Goal: Task Accomplishment & Management: Complete application form

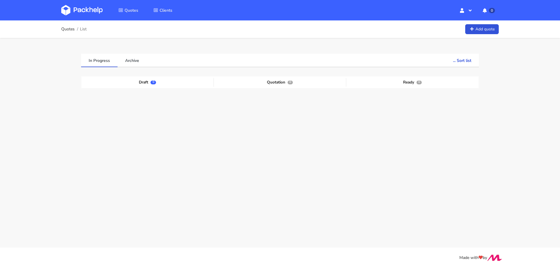
click at [482, 23] on div "Quotes List Add quote" at bounding box center [280, 28] width 467 height 17
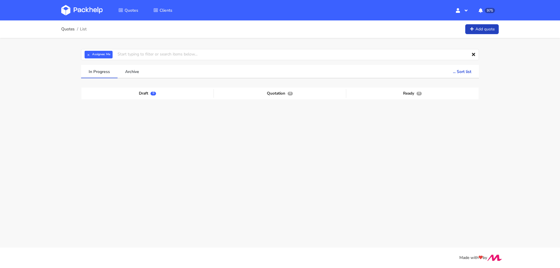
click at [466, 31] on link "Add quote" at bounding box center [482, 29] width 34 height 10
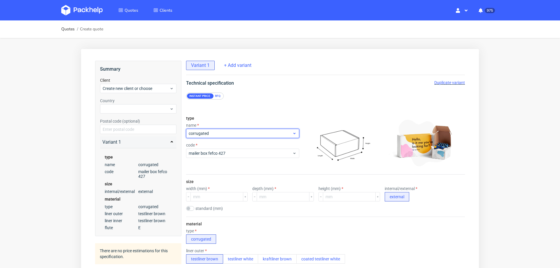
click at [223, 135] on span "corrugated" at bounding box center [241, 133] width 104 height 6
type input "poly"
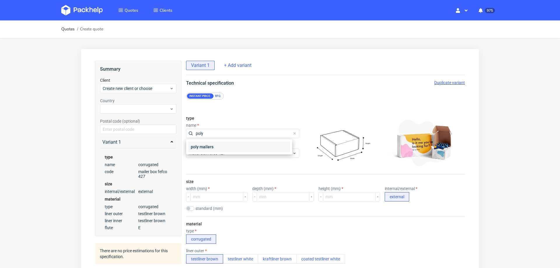
click at [210, 150] on div "poly mailers" at bounding box center [238, 146] width 101 height 10
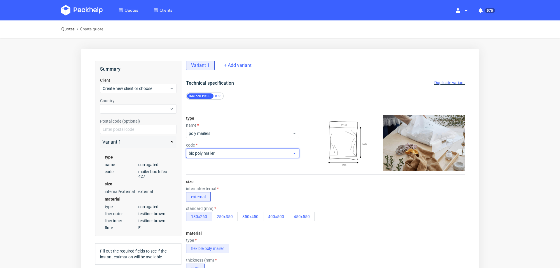
click at [218, 154] on span "bio poly mailer" at bounding box center [241, 153] width 104 height 6
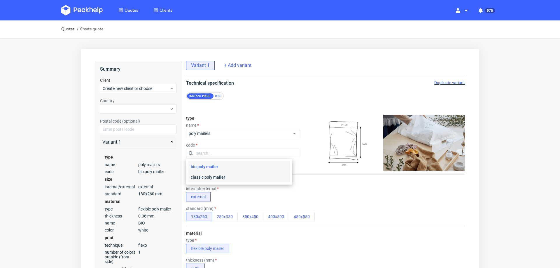
click at [235, 179] on div "classic poly mailer" at bounding box center [238, 177] width 101 height 10
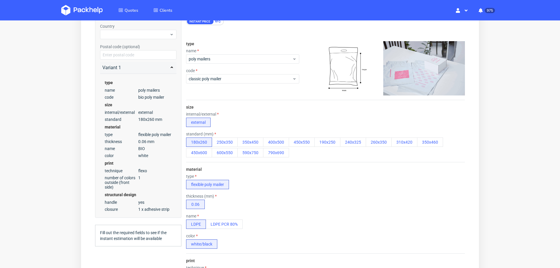
scroll to position [81, 0]
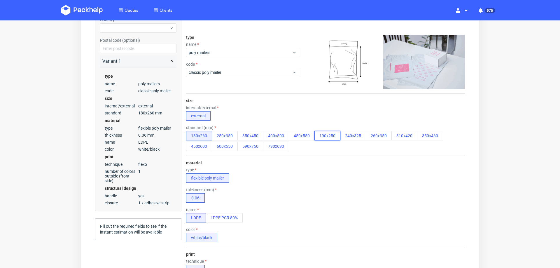
click at [337, 132] on button "190x250" at bounding box center [327, 135] width 26 height 9
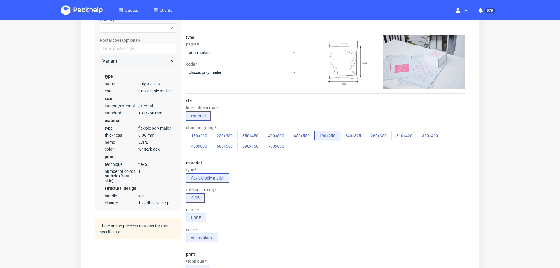
click at [354, 140] on div "180x260 250x350 350x450 400x500 450x550 190x250 240x325 260x350 310x420 350x460…" at bounding box center [325, 141] width 279 height 20
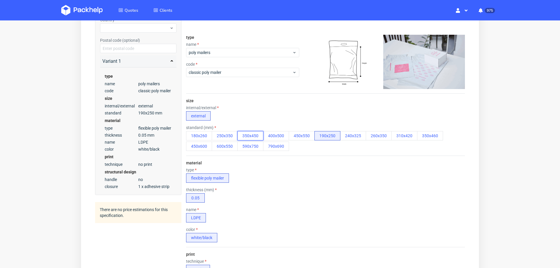
click at [252, 134] on button "350x450" at bounding box center [250, 135] width 26 height 9
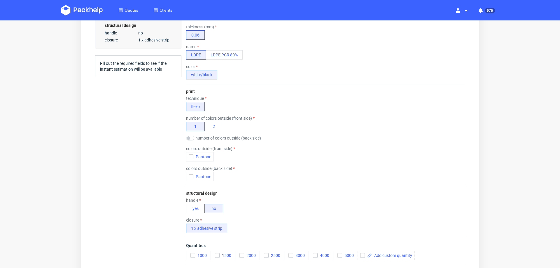
scroll to position [244, 0]
click at [191, 154] on icon "button" at bounding box center [191, 156] width 4 height 4
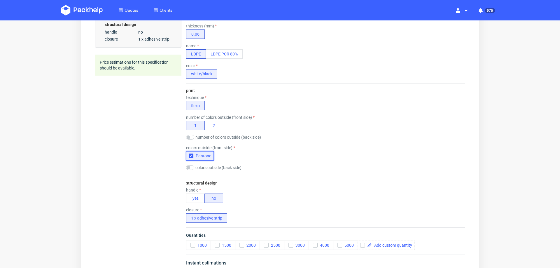
scroll to position [2, 0]
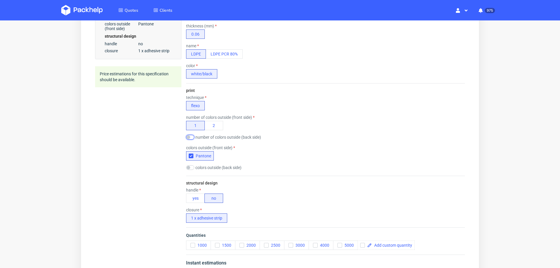
click at [191, 135] on input "checkbox" at bounding box center [190, 137] width 8 height 5
checkbox input "true"
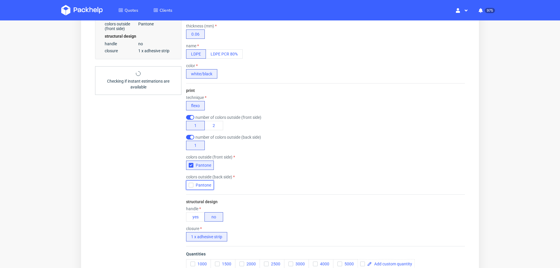
click at [189, 183] on icon "button" at bounding box center [191, 185] width 4 height 4
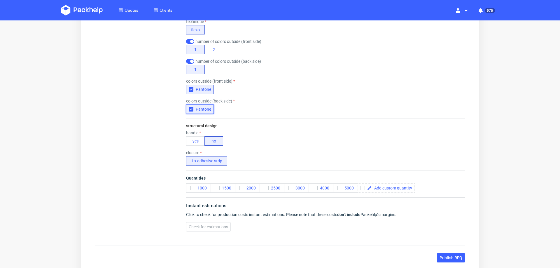
scroll to position [326, 0]
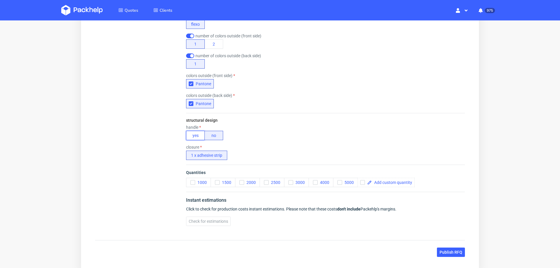
click at [196, 134] on button "yes" at bounding box center [195, 135] width 19 height 9
click at [385, 180] on span at bounding box center [392, 182] width 40 height 4
checkbox input "true"
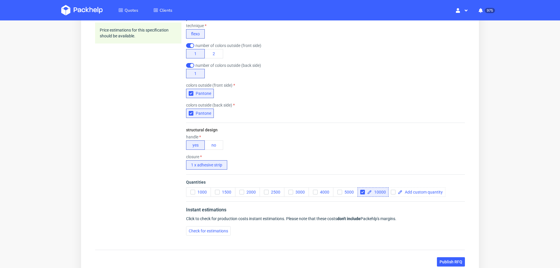
scroll to position [327, 0]
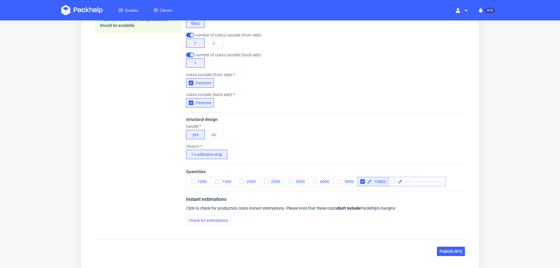
click at [426, 179] on span at bounding box center [422, 181] width 40 height 4
click at [394, 206] on span "Click to check for production costs instant estimations. Please note that these…" at bounding box center [291, 208] width 210 height 5
checkbox input "true"
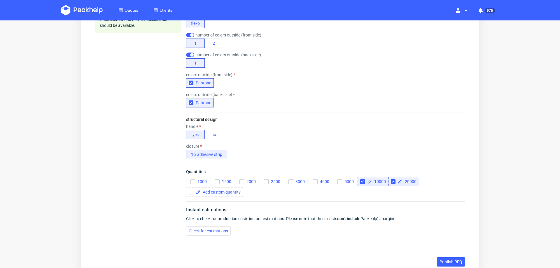
scroll to position [0, 0]
click at [200, 234] on div "Check for estimations" at bounding box center [325, 230] width 279 height 9
click at [189, 230] on span "Check for estimations" at bounding box center [208, 231] width 39 height 4
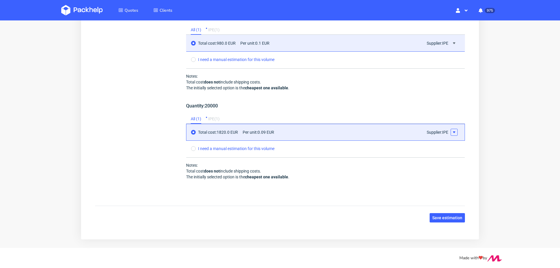
click at [452, 131] on icon at bounding box center [454, 132] width 5 height 5
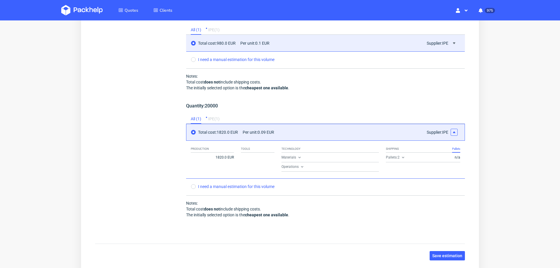
click at [338, 155] on div "Materials" at bounding box center [329, 157] width 97 height 5
click at [337, 159] on div "Technology Materials Operations" at bounding box center [329, 158] width 97 height 26
click at [297, 155] on icon at bounding box center [299, 157] width 5 height 5
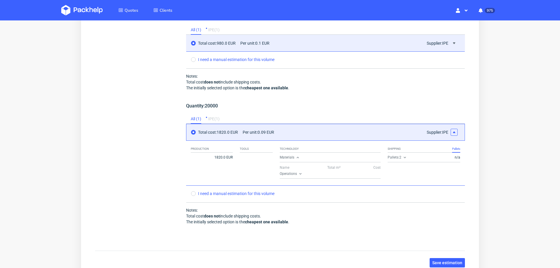
click at [295, 173] on span "Operations" at bounding box center [291, 173] width 23 height 5
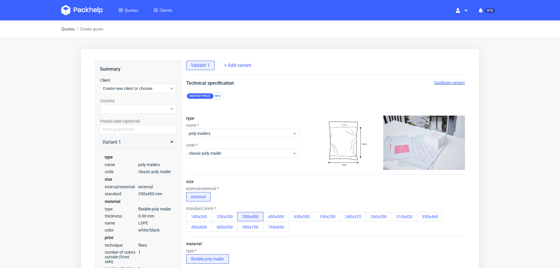
click at [442, 85] on div "Technical specification Duplicate variant" at bounding box center [325, 83] width 302 height 7
click at [447, 82] on span "Duplicate variant" at bounding box center [449, 82] width 31 height 5
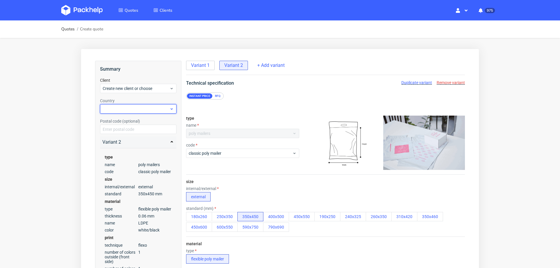
click at [152, 108] on div at bounding box center [138, 108] width 76 height 9
type input "[PERSON_NAME][EMAIL_ADDRESS][DOMAIN_NAME]"
click at [144, 86] on span "Create new client or choose" at bounding box center [136, 88] width 67 height 6
type input "[PERSON_NAME][EMAIL_ADDRESS][DOMAIN_NAME]"
click at [137, 101] on circle at bounding box center [138, 102] width 10 height 10
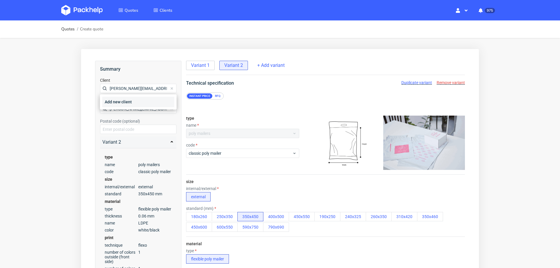
click at [138, 101] on div "Add new client" at bounding box center [138, 102] width 72 height 10
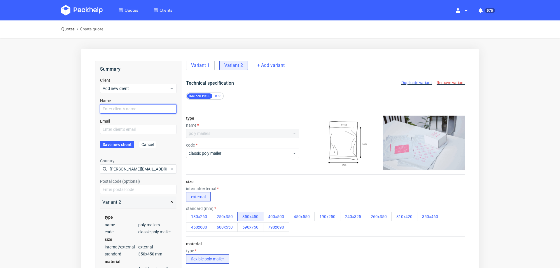
click at [141, 110] on input "text" at bounding box center [138, 108] width 76 height 9
paste input "[PERSON_NAME][EMAIL_ADDRESS][DOMAIN_NAME]"
type input "[PERSON_NAME][EMAIL_ADDRESS][DOMAIN_NAME]"
click at [133, 129] on input "text" at bounding box center [138, 129] width 76 height 9
paste input "[PERSON_NAME][EMAIL_ADDRESS][DOMAIN_NAME]"
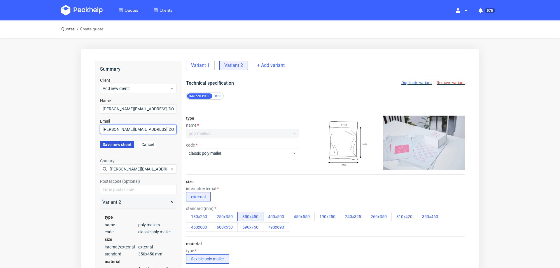
type input "[PERSON_NAME][EMAIL_ADDRESS][DOMAIN_NAME]"
click at [122, 144] on span "Save new client" at bounding box center [117, 144] width 29 height 4
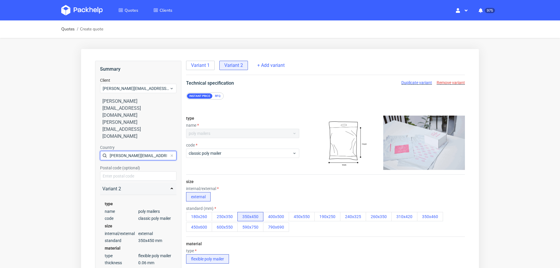
click at [132, 151] on input "[PERSON_NAME][EMAIL_ADDRESS][DOMAIN_NAME]" at bounding box center [138, 155] width 76 height 9
click at [132, 151] on div at bounding box center [138, 155] width 76 height 9
type input "united king"
click at [128, 136] on div "United Kingdom of [GEOGRAPHIC_DATA] and [GEOGRAPHIC_DATA]" at bounding box center [138, 147] width 72 height 22
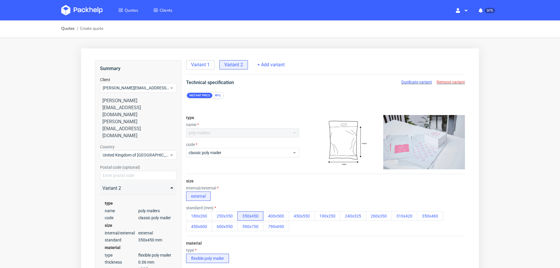
scroll to position [2, 0]
click at [301, 213] on button "450x550" at bounding box center [302, 215] width 26 height 9
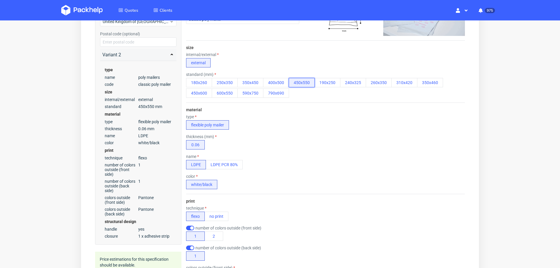
scroll to position [145, 0]
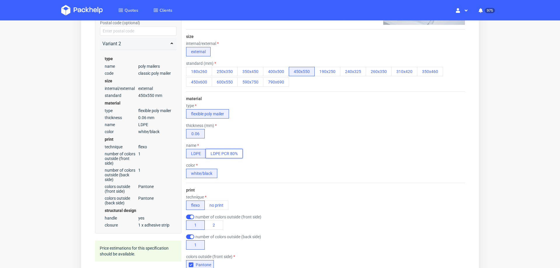
click at [230, 151] on button "LDPE PCR 80%" at bounding box center [224, 153] width 37 height 9
click at [233, 170] on button "black" at bounding box center [227, 173] width 20 height 9
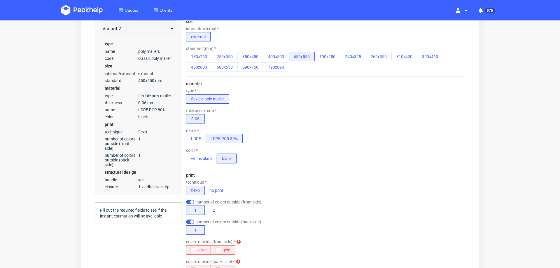
scroll to position [159, 0]
click at [198, 140] on button "LDPE" at bounding box center [196, 138] width 20 height 9
click at [200, 155] on button "white/black" at bounding box center [201, 158] width 31 height 9
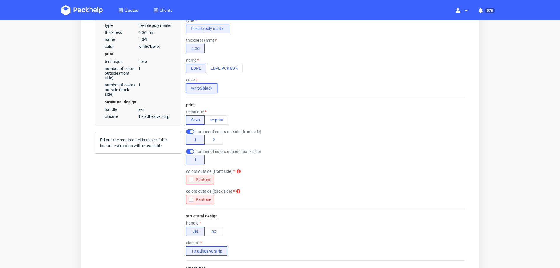
scroll to position [239, 0]
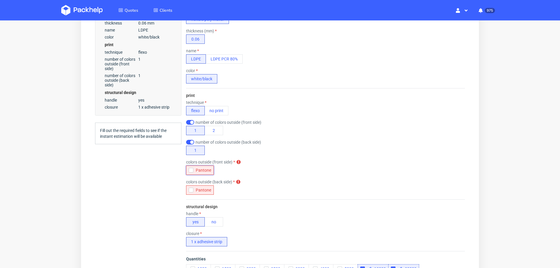
click at [192, 169] on div "button" at bounding box center [191, 170] width 5 height 5
click at [191, 188] on icon "button" at bounding box center [191, 190] width 4 height 4
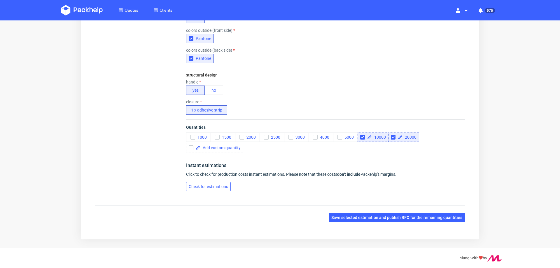
click at [213, 182] on button "Check for estimations" at bounding box center [208, 186] width 45 height 9
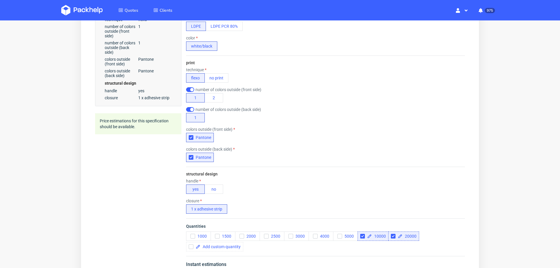
scroll to position [0, 0]
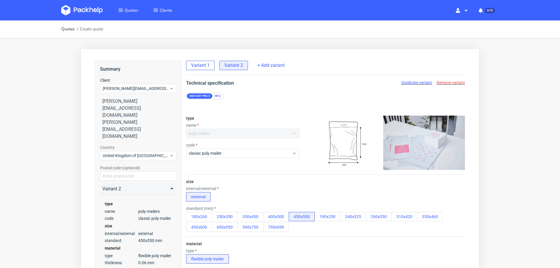
click at [209, 69] on div "Variant 1" at bounding box center [200, 65] width 29 height 9
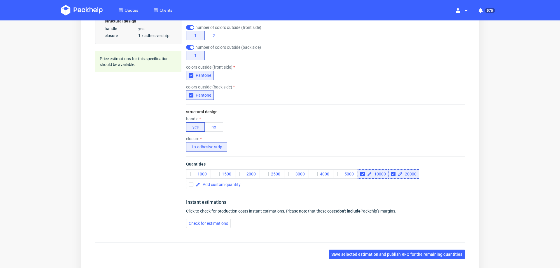
scroll to position [336, 0]
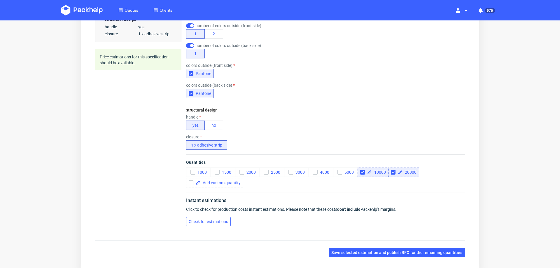
click at [215, 220] on span "Check for estimations" at bounding box center [208, 221] width 39 height 4
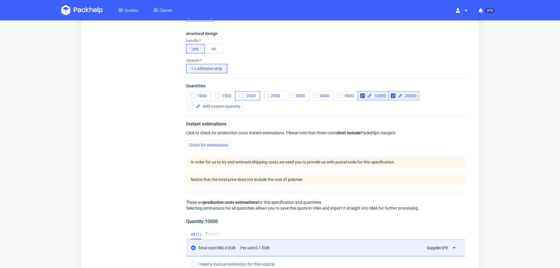
scroll to position [617, 0]
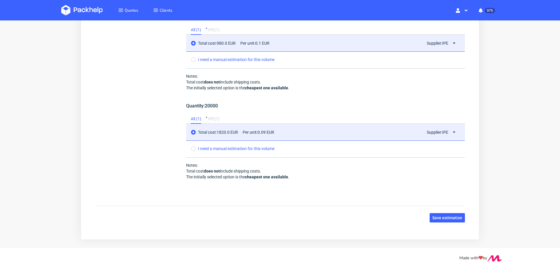
click at [447, 216] on span "Save estimation" at bounding box center [447, 218] width 30 height 4
